Goal: Check status: Check status

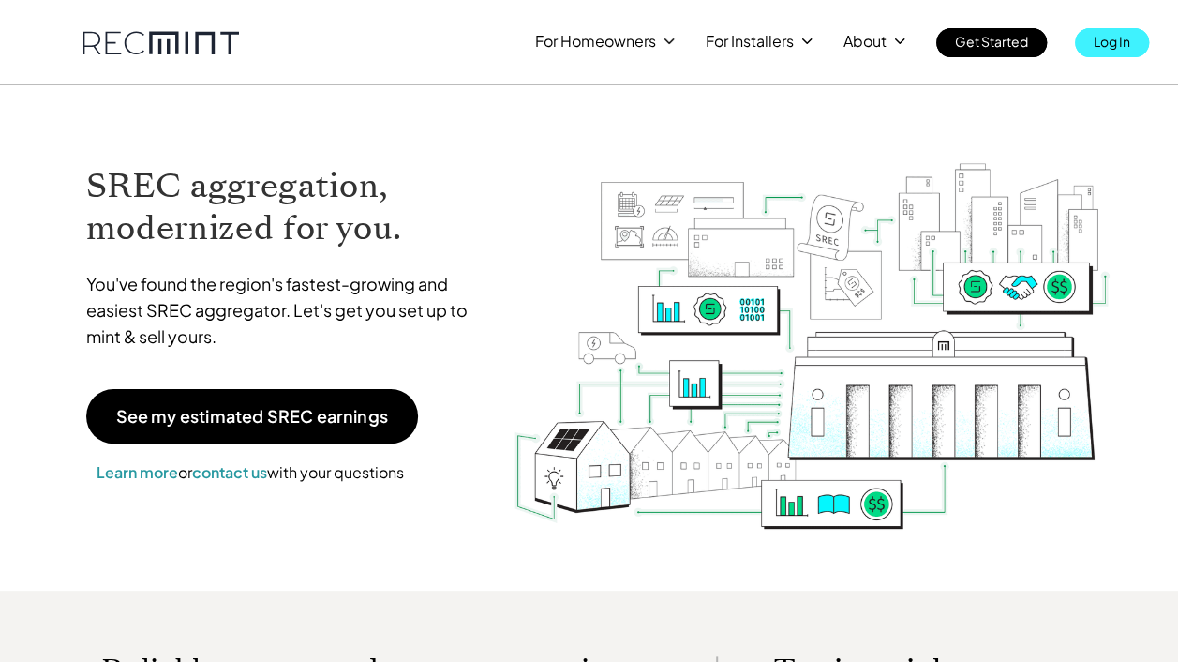
click at [1111, 39] on p "Log In" at bounding box center [1112, 41] width 37 height 26
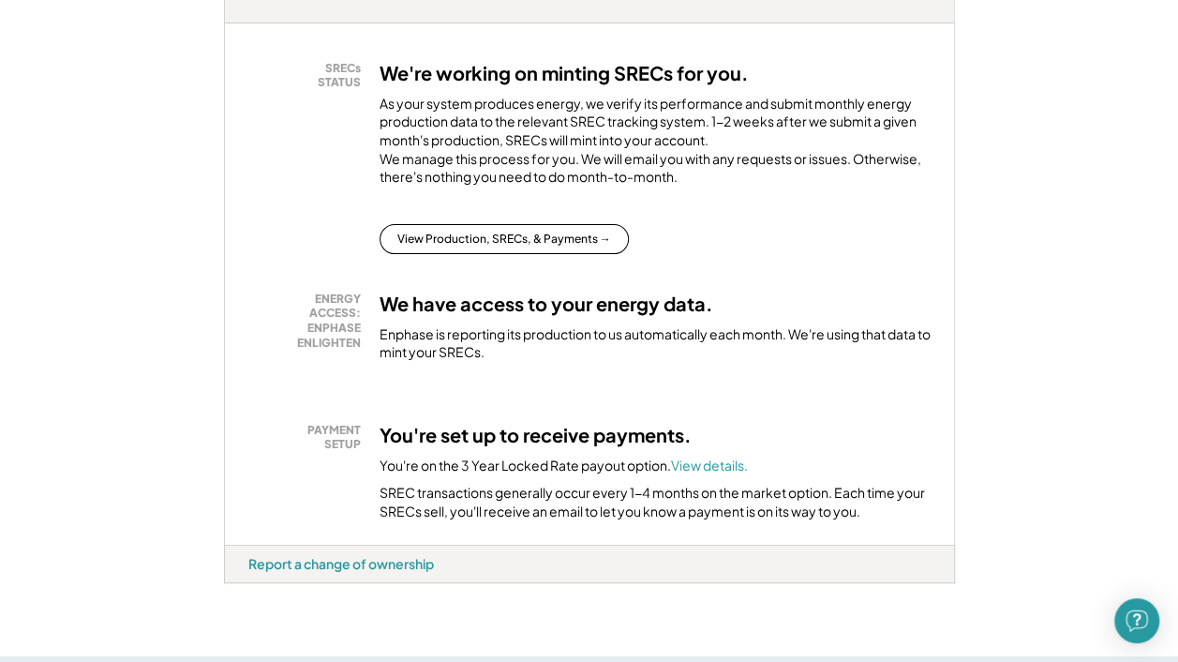
scroll to position [352, 0]
click at [546, 253] on button "View Production, SRECs, & Payments →" at bounding box center [504, 238] width 249 height 30
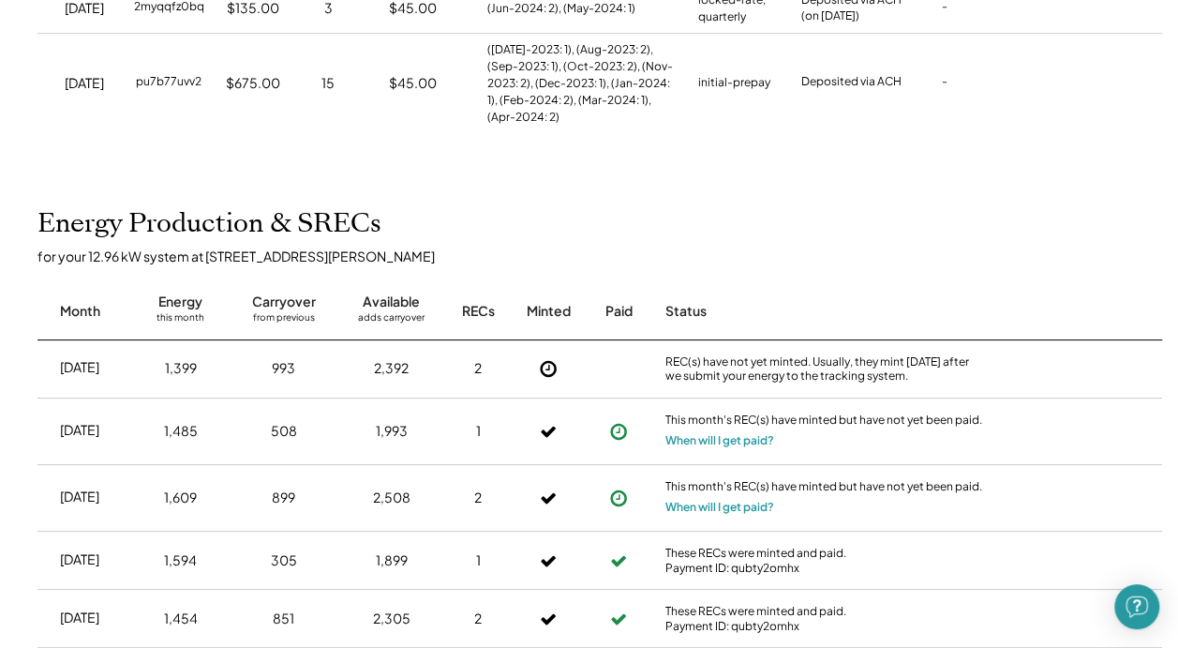
scroll to position [561, 0]
